Goal: Information Seeking & Learning: Find specific fact

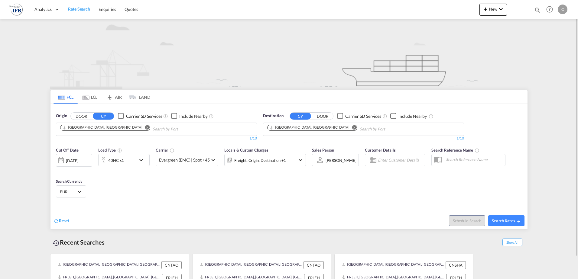
click at [78, 162] on div "[DATE]" at bounding box center [72, 160] width 12 height 5
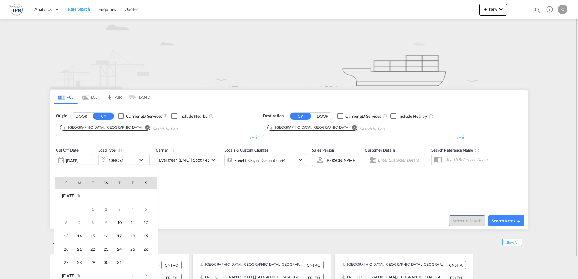
scroll to position [240, 0]
click at [79, 236] on span "20" at bounding box center [79, 236] width 12 height 12
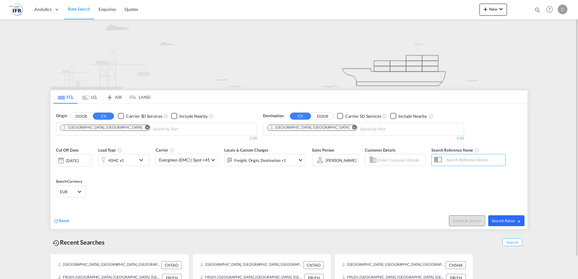
click at [512, 222] on span "Search Rates" at bounding box center [505, 220] width 29 height 5
type input "CNTAO to FRLEH / [DATE]"
